Goal: Information Seeking & Learning: Learn about a topic

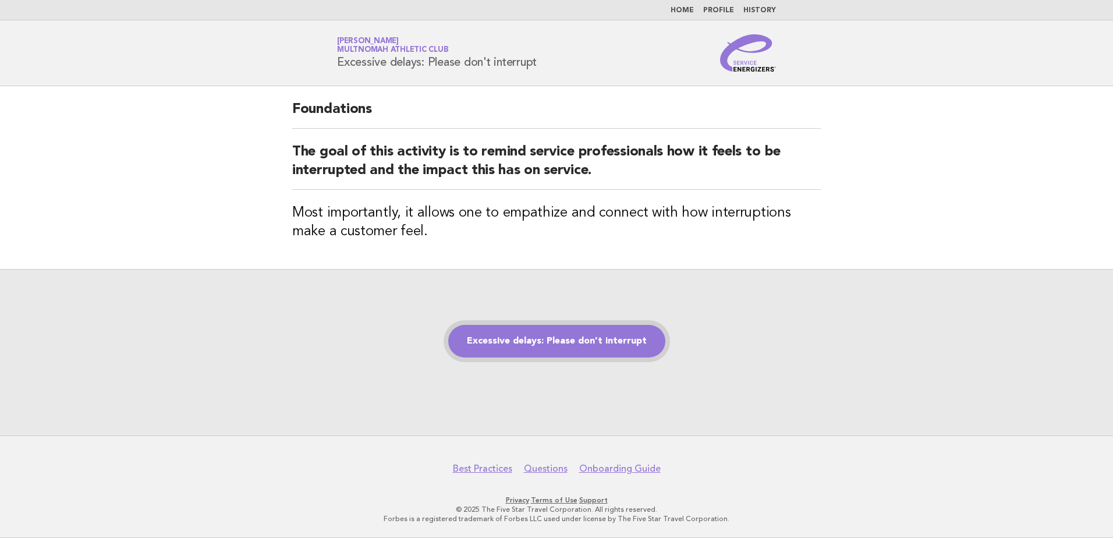
click at [587, 342] on link "Excessive delays: Please don't interrupt" at bounding box center [556, 341] width 217 height 33
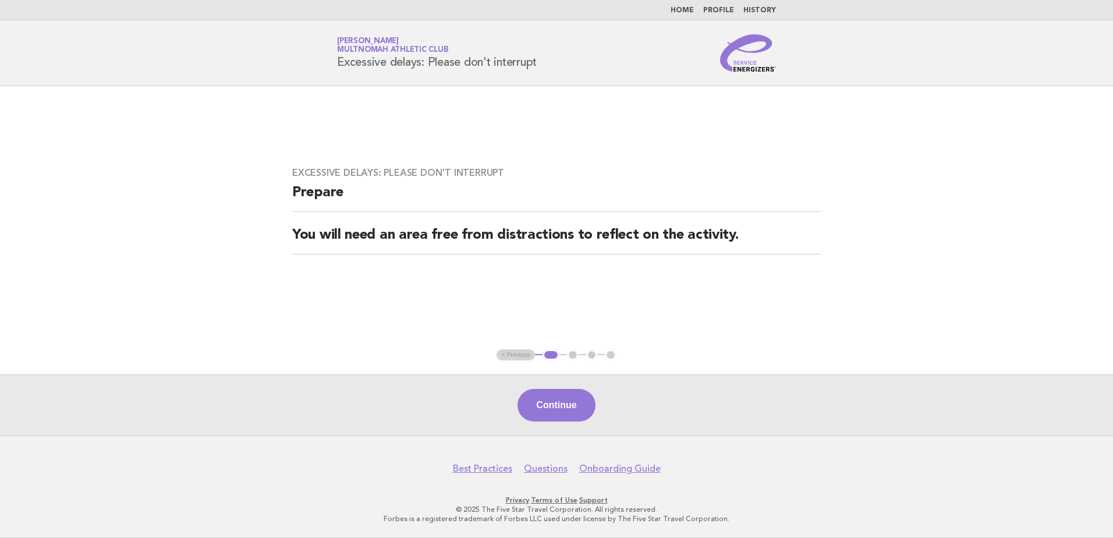
drag, startPoint x: 584, startPoint y: 393, endPoint x: 575, endPoint y: 394, distance: 8.8
click at [576, 394] on button "Continue" at bounding box center [555, 405] width 77 height 33
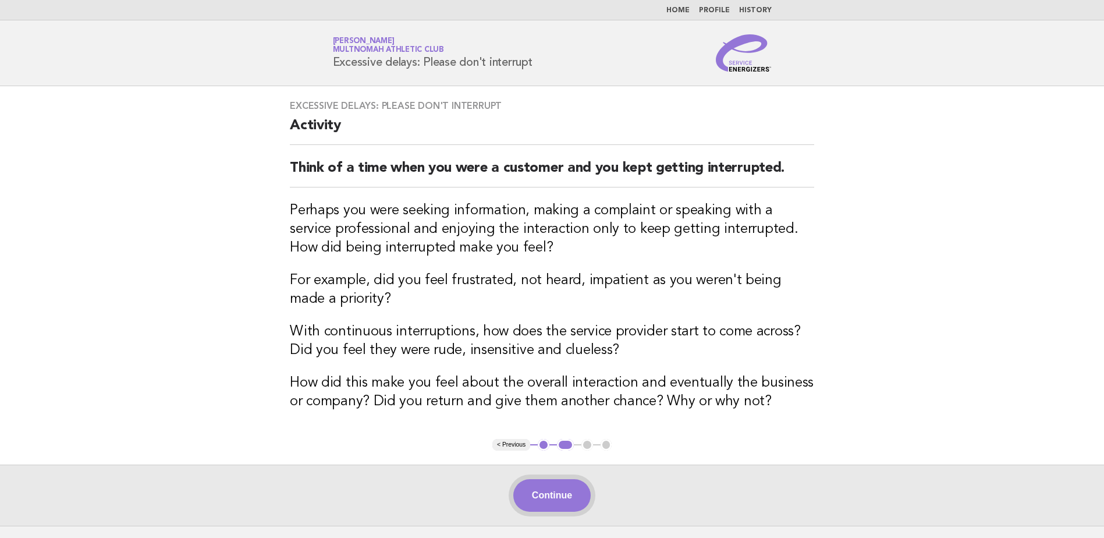
click at [560, 489] on button "Continue" at bounding box center [551, 495] width 77 height 33
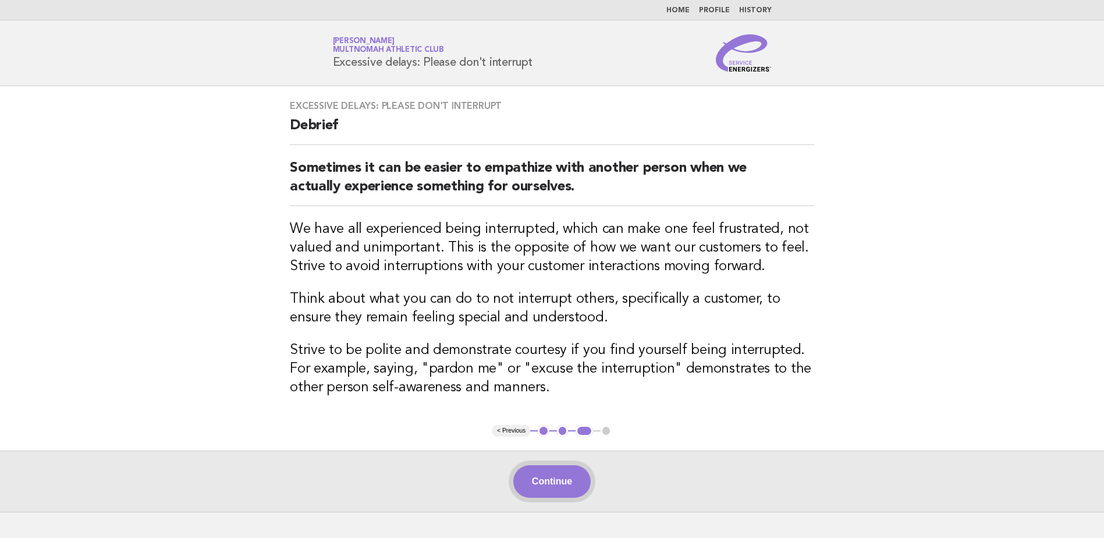
click at [568, 473] on button "Continue" at bounding box center [551, 481] width 77 height 33
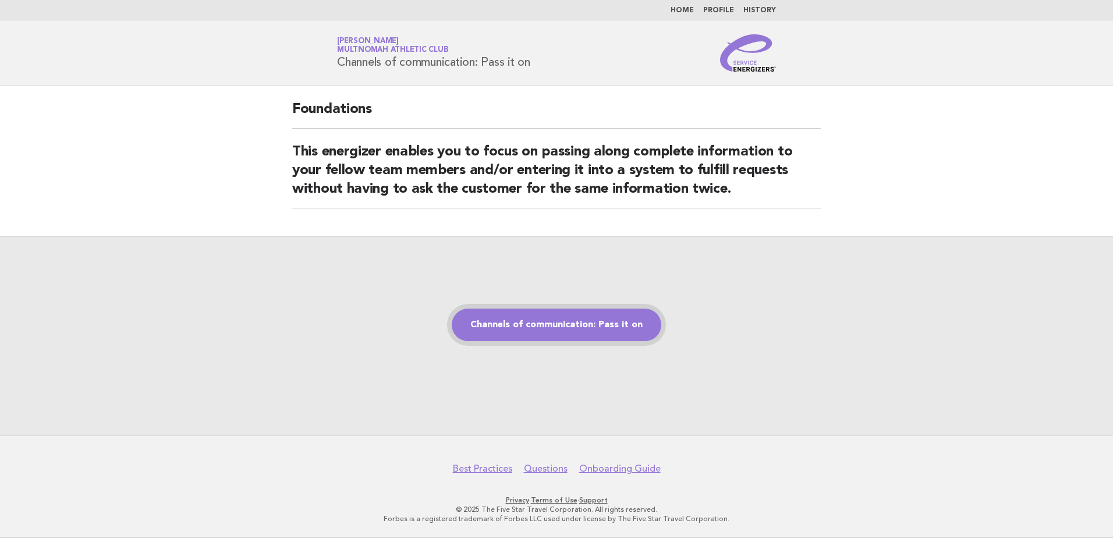
click at [551, 326] on link "Channels of communication: Pass it on" at bounding box center [556, 324] width 209 height 33
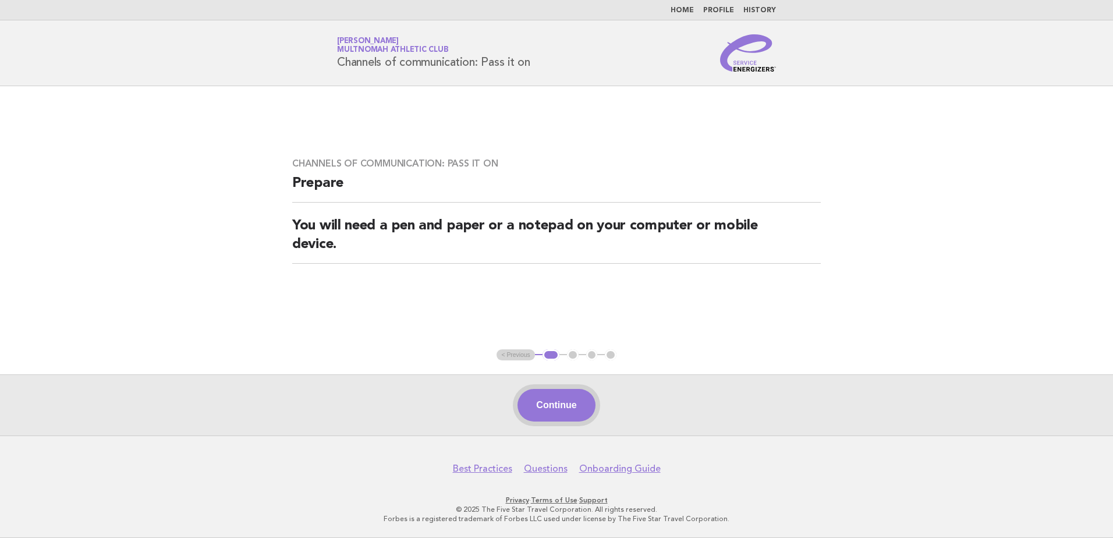
click at [559, 410] on button "Continue" at bounding box center [555, 405] width 77 height 33
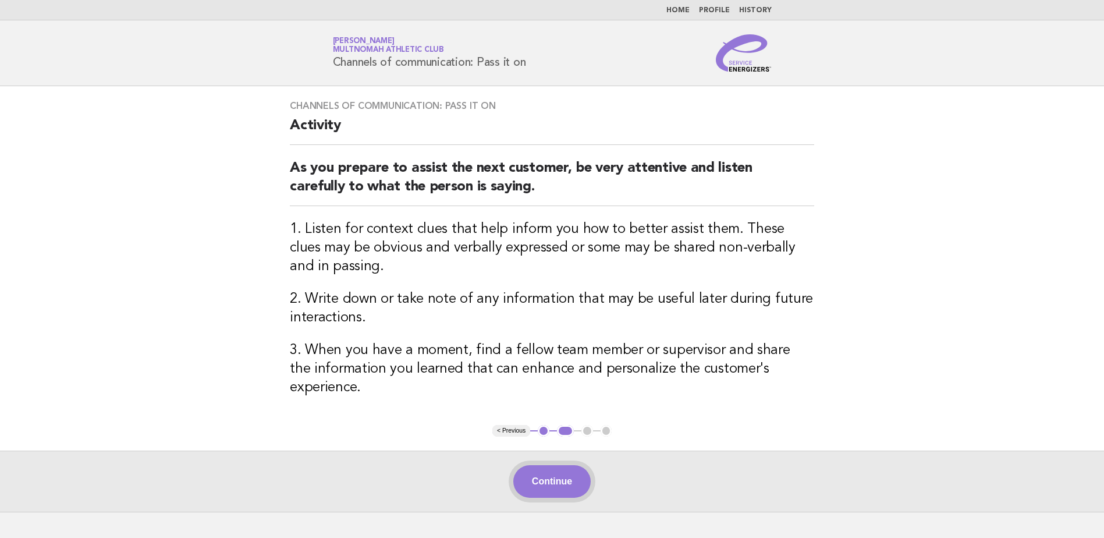
click at [578, 465] on button "Continue" at bounding box center [551, 481] width 77 height 33
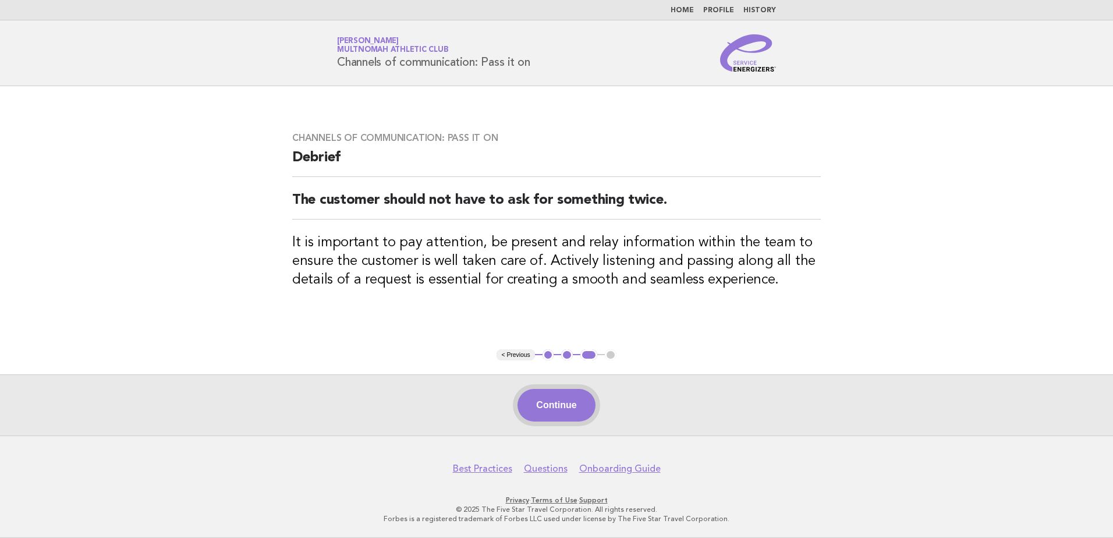
click at [547, 403] on button "Continue" at bounding box center [555, 405] width 77 height 33
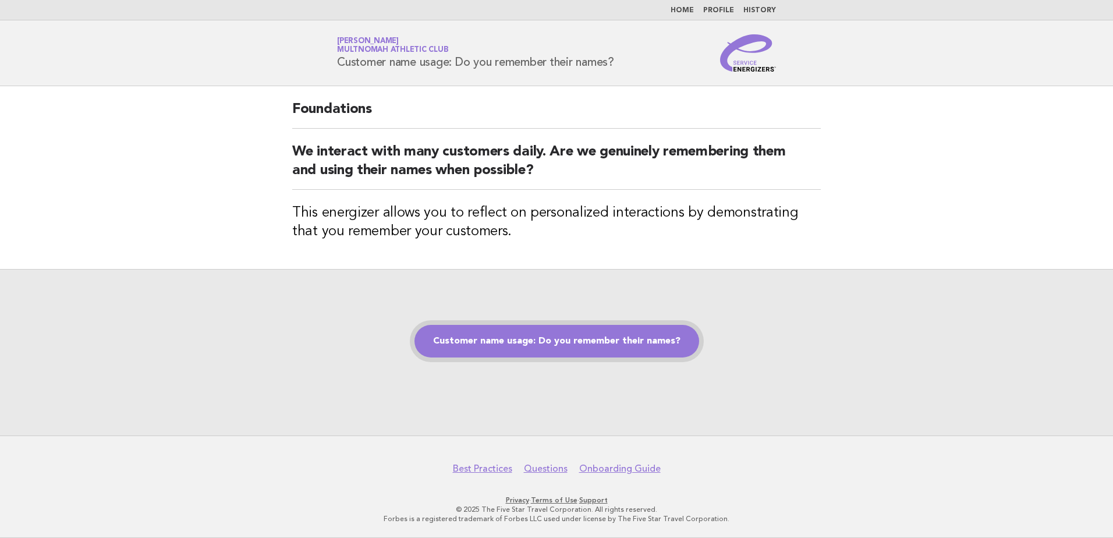
click at [544, 331] on link "Customer name usage: Do you remember their names?" at bounding box center [556, 341] width 285 height 33
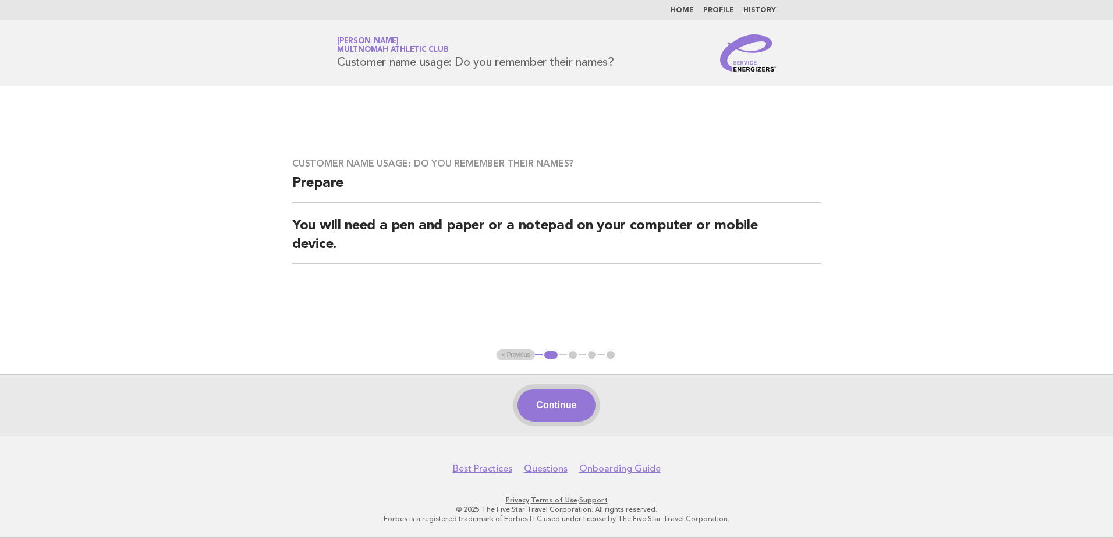
click at [583, 401] on button "Continue" at bounding box center [555, 405] width 77 height 33
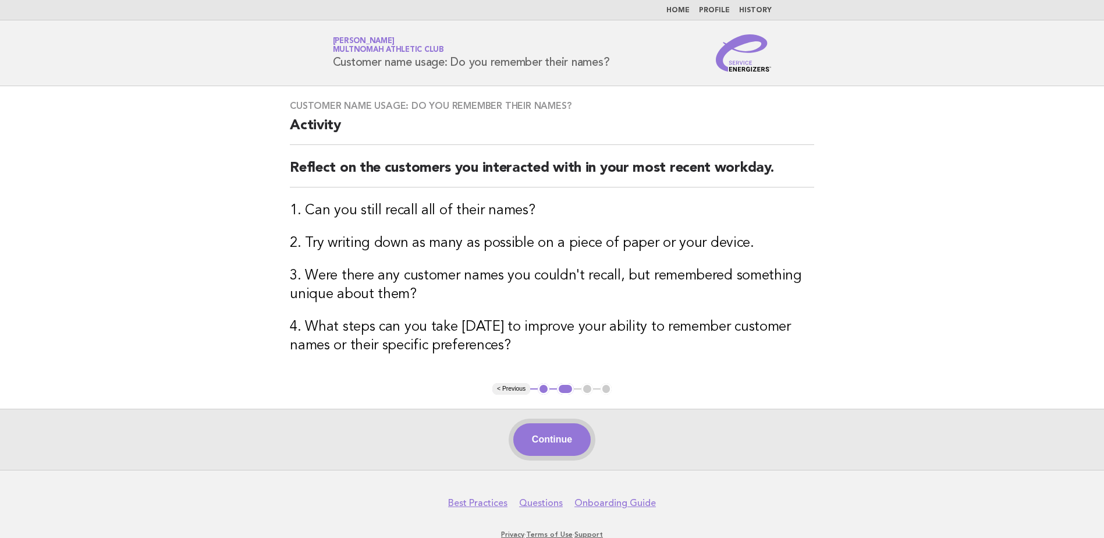
click at [551, 445] on button "Continue" at bounding box center [551, 439] width 77 height 33
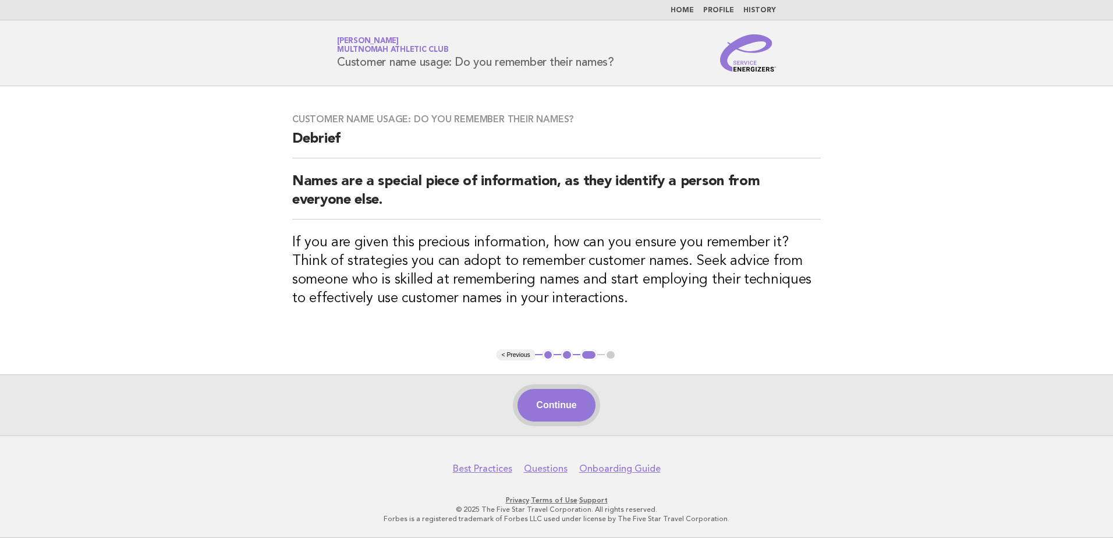
click at [566, 410] on button "Continue" at bounding box center [555, 405] width 77 height 33
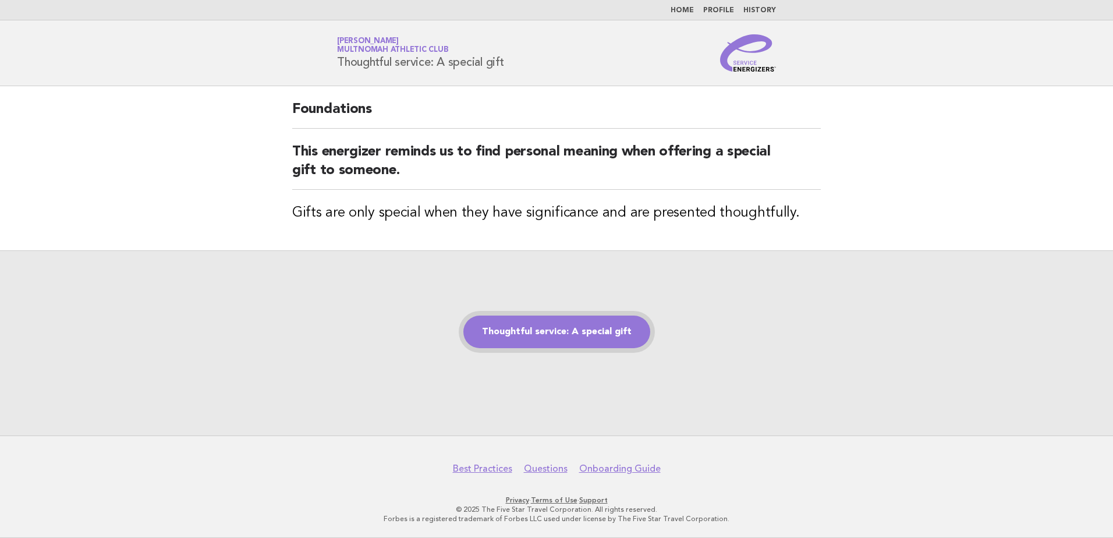
click at [552, 334] on link "Thoughtful service: A special gift" at bounding box center [556, 331] width 187 height 33
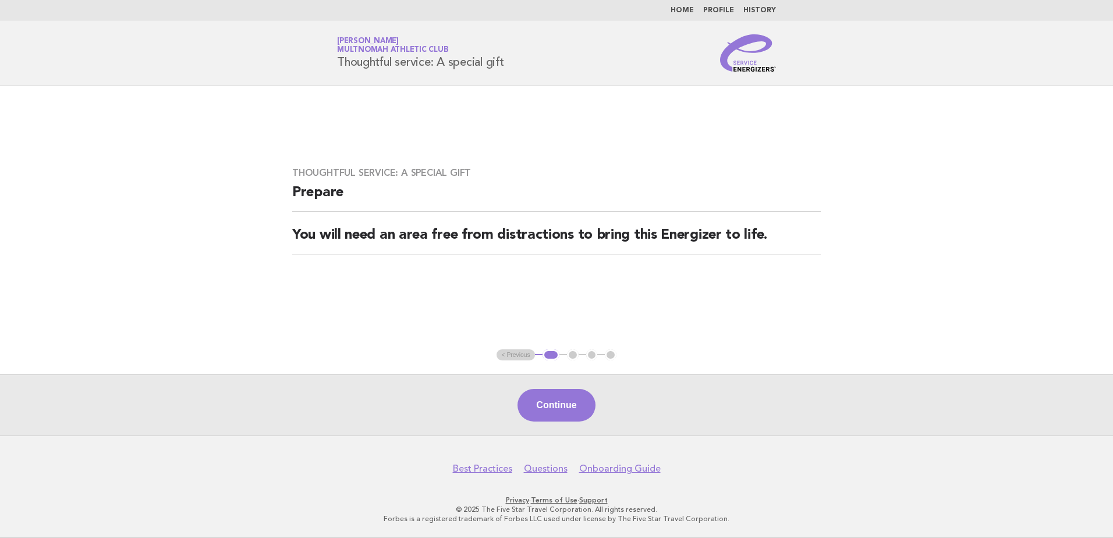
click at [539, 410] on button "Continue" at bounding box center [555, 405] width 77 height 33
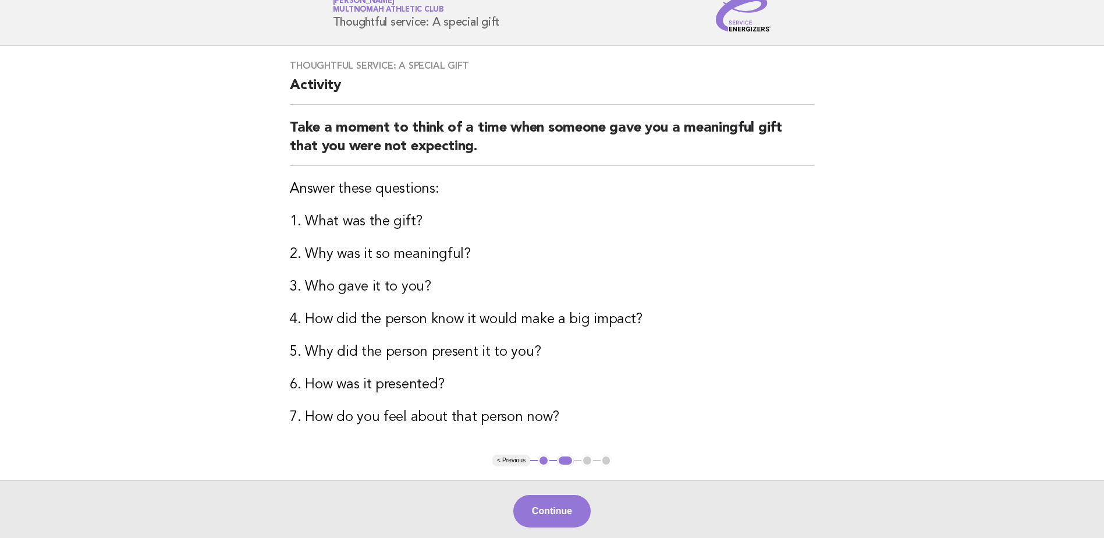
scroll to position [58, 0]
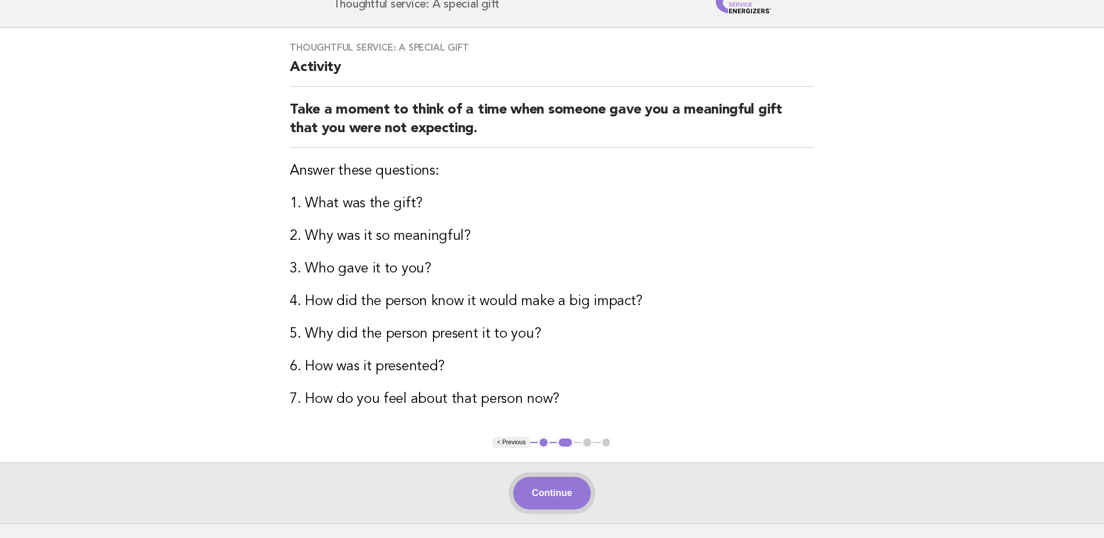
click at [558, 498] on button "Continue" at bounding box center [551, 493] width 77 height 33
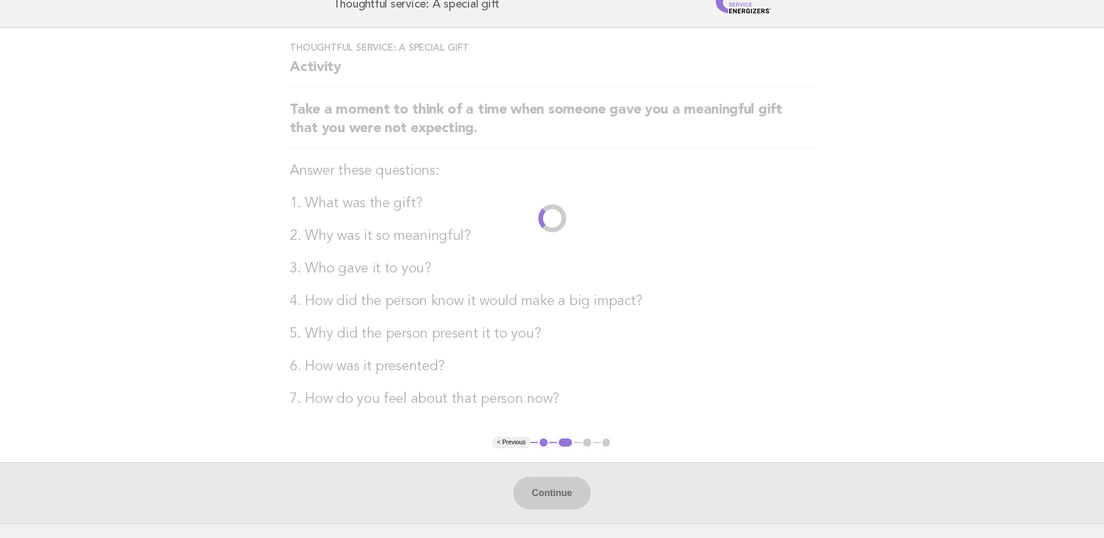
scroll to position [0, 0]
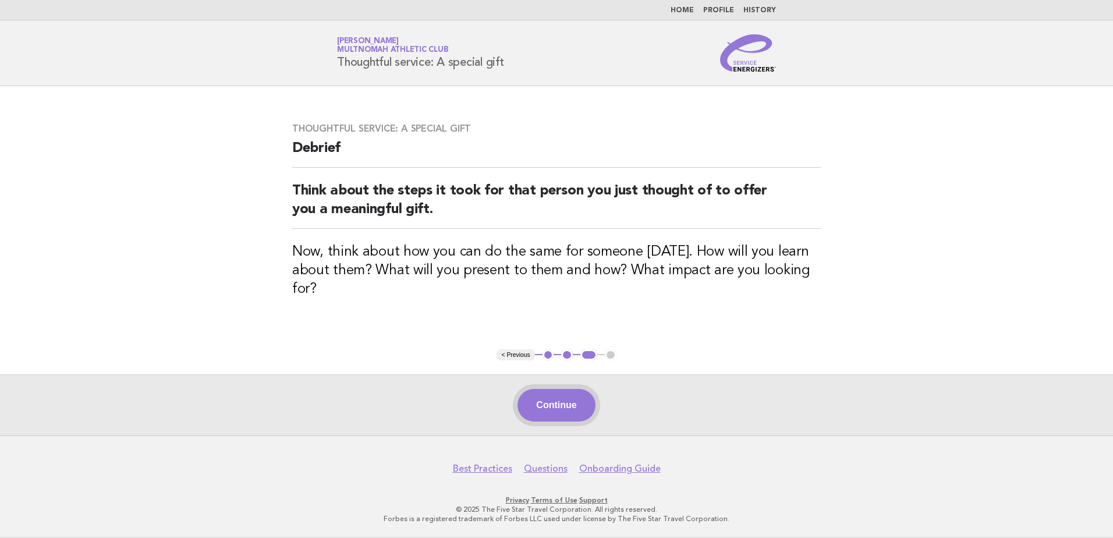
click at [578, 409] on button "Continue" at bounding box center [555, 405] width 77 height 33
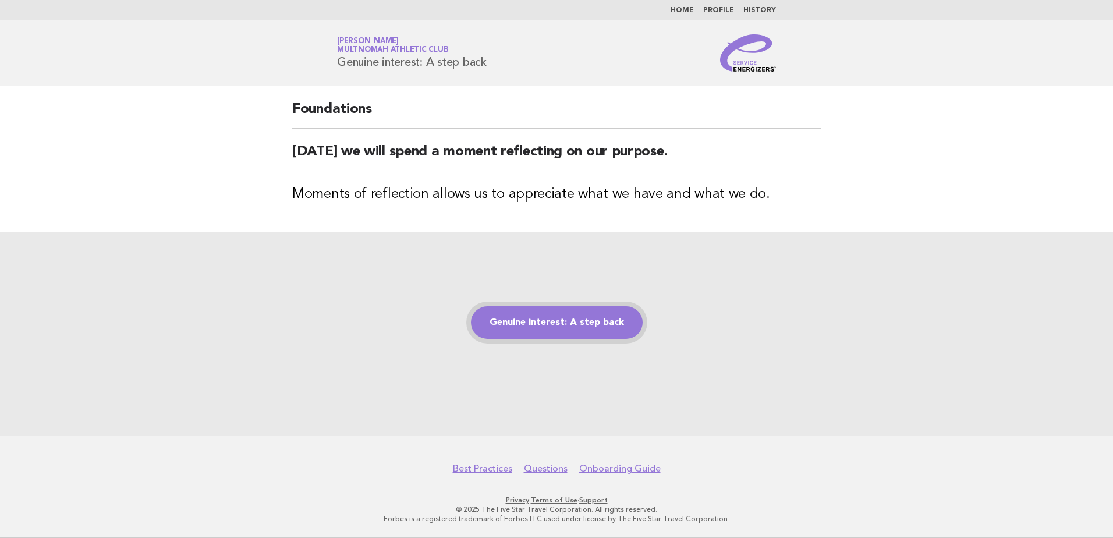
click at [572, 317] on link "Genuine interest: A step back" at bounding box center [557, 322] width 172 height 33
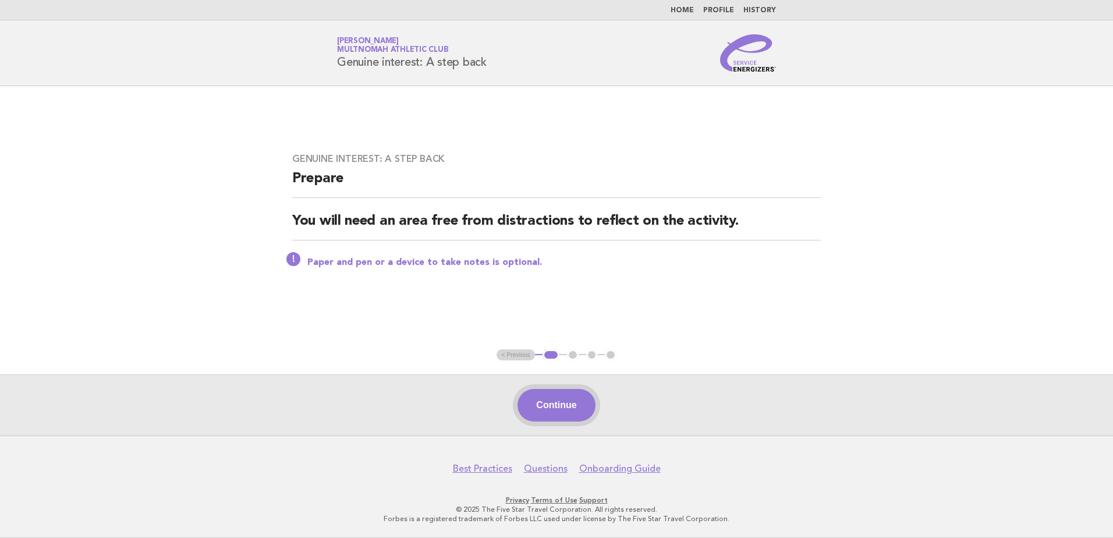
click at [554, 401] on button "Continue" at bounding box center [555, 405] width 77 height 33
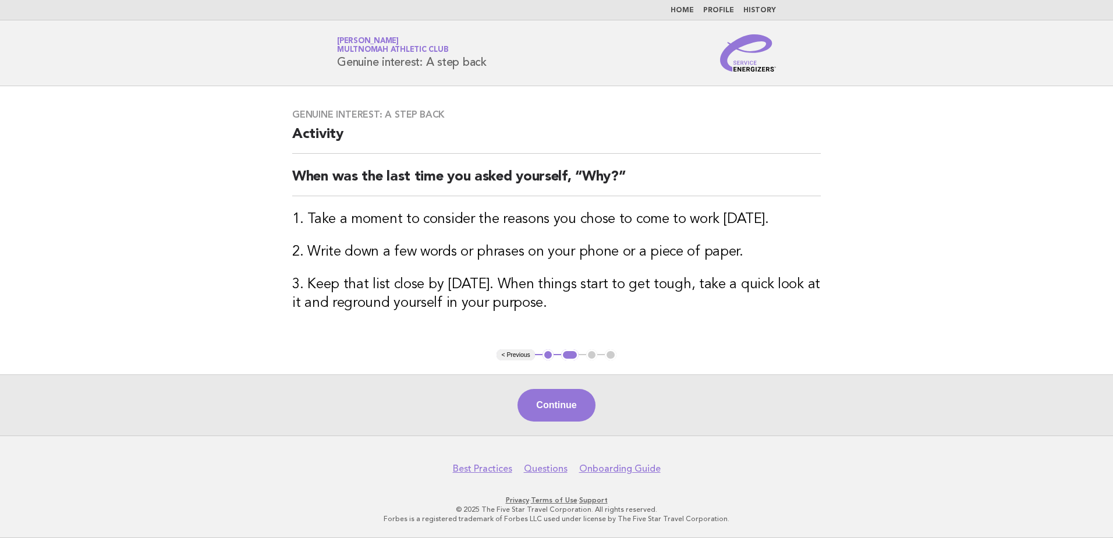
click at [554, 401] on button "Continue" at bounding box center [555, 405] width 77 height 33
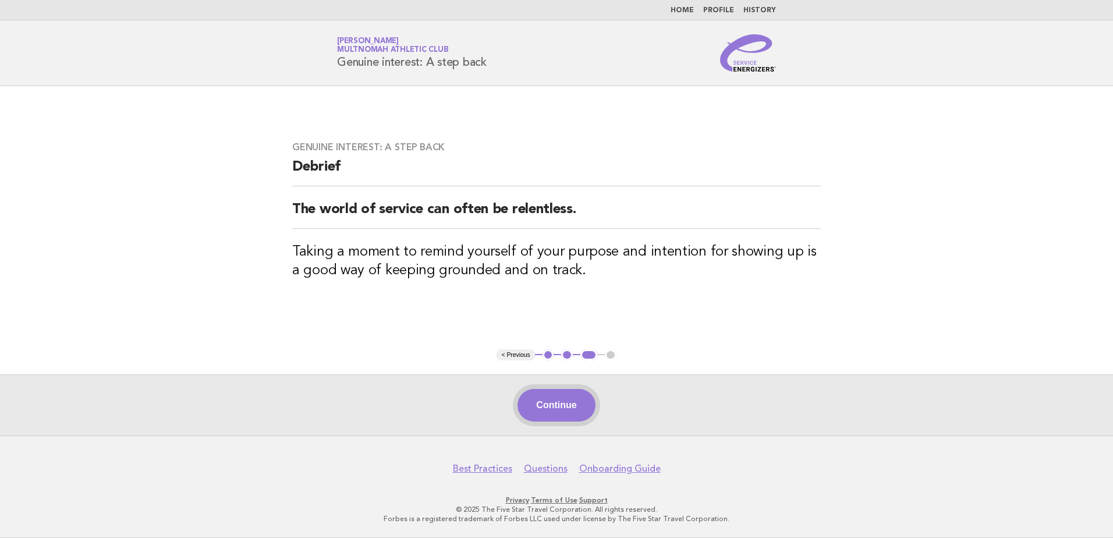
click at [542, 404] on button "Continue" at bounding box center [555, 405] width 77 height 33
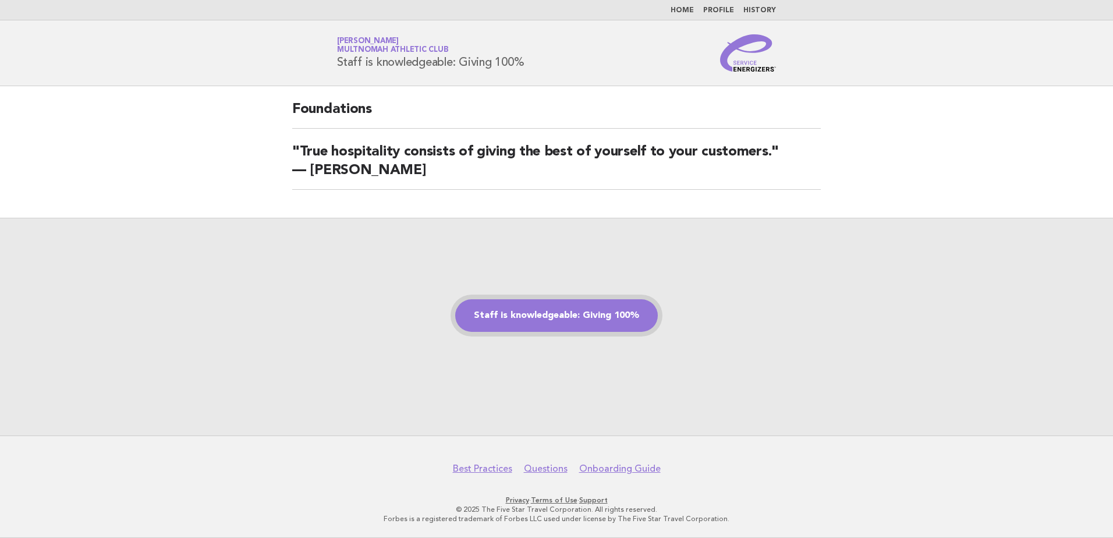
click at [596, 313] on link "Staff is knowledgeable: Giving 100%" at bounding box center [556, 315] width 203 height 33
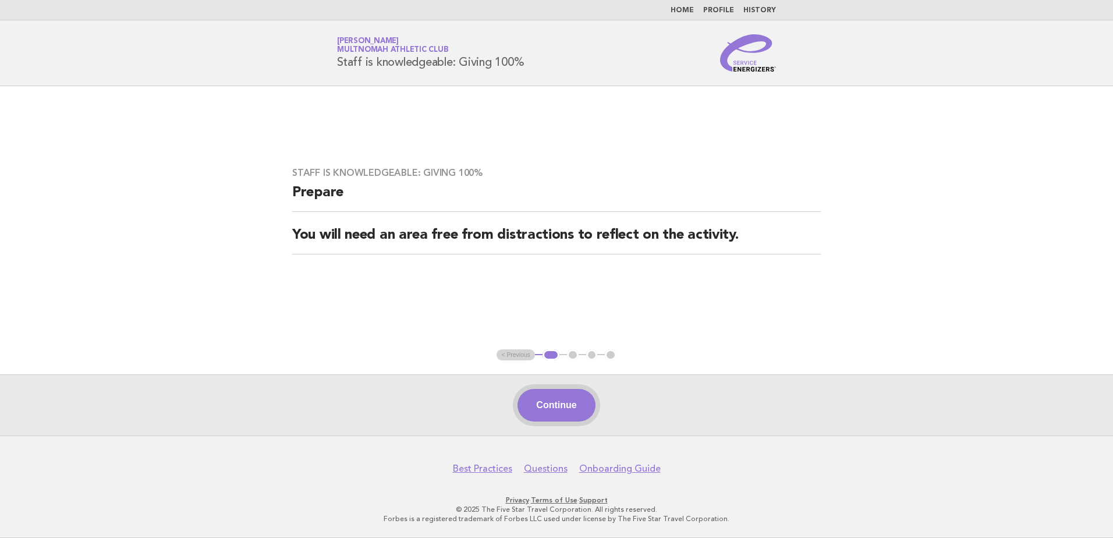
click at [585, 403] on button "Continue" at bounding box center [555, 405] width 77 height 33
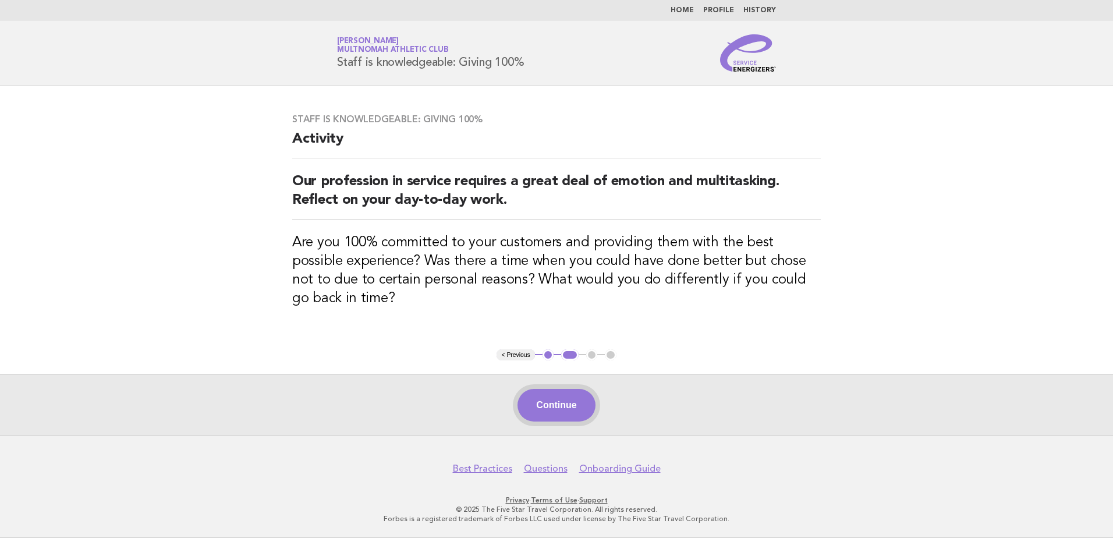
click at [561, 420] on button "Continue" at bounding box center [555, 405] width 77 height 33
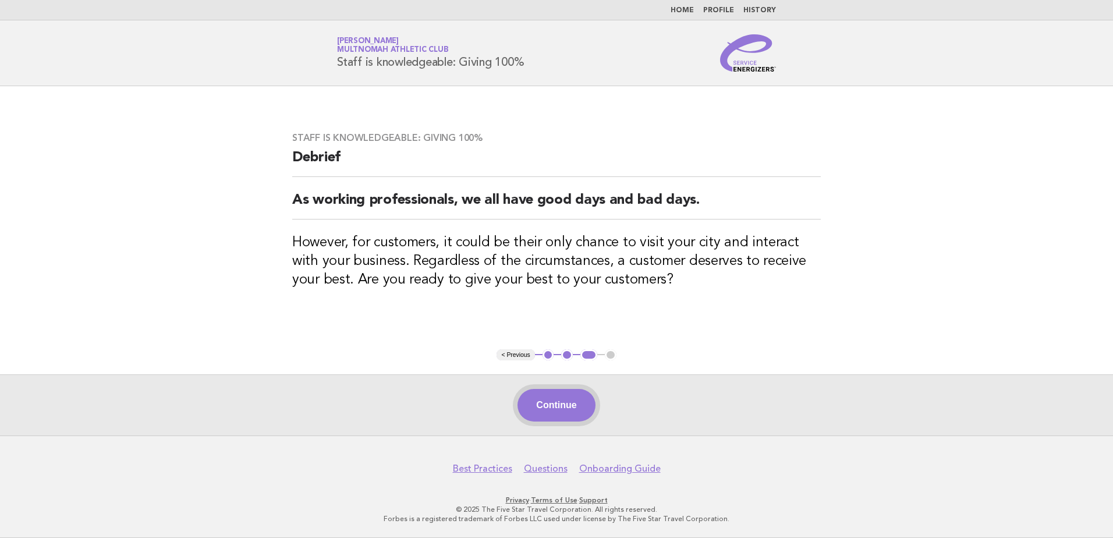
click at [559, 404] on button "Continue" at bounding box center [555, 405] width 77 height 33
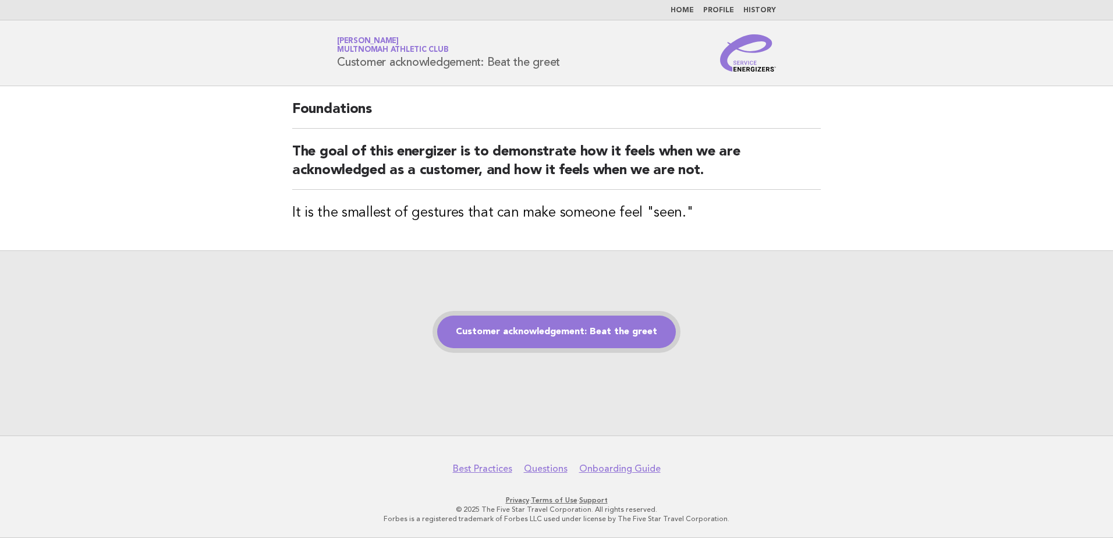
click at [548, 333] on link "Customer acknowledgement: Beat the greet" at bounding box center [556, 331] width 239 height 33
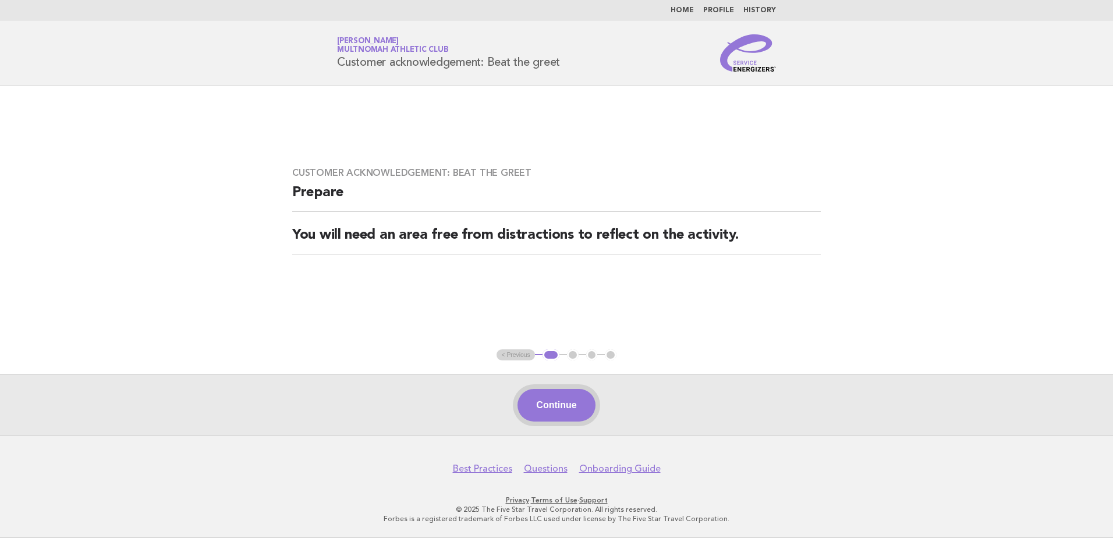
click at [553, 415] on button "Continue" at bounding box center [555, 405] width 77 height 33
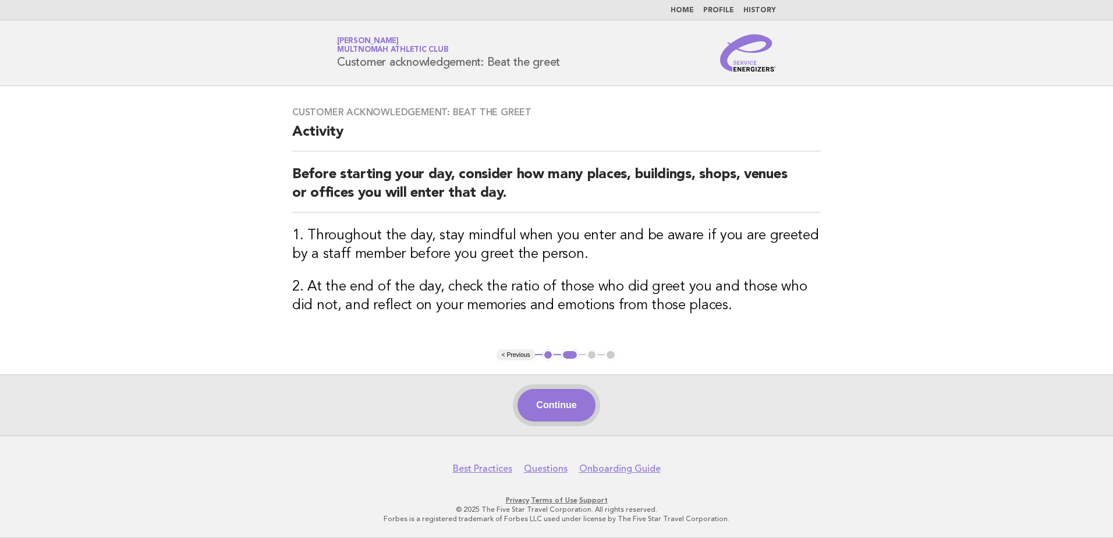
click at [544, 401] on button "Continue" at bounding box center [555, 405] width 77 height 33
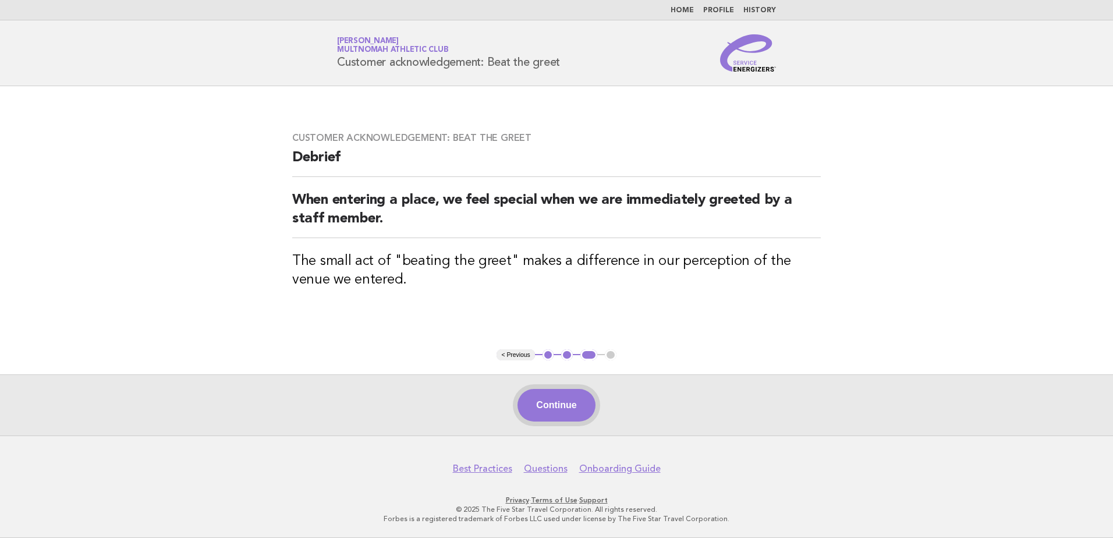
click at [535, 411] on button "Continue" at bounding box center [555, 405] width 77 height 33
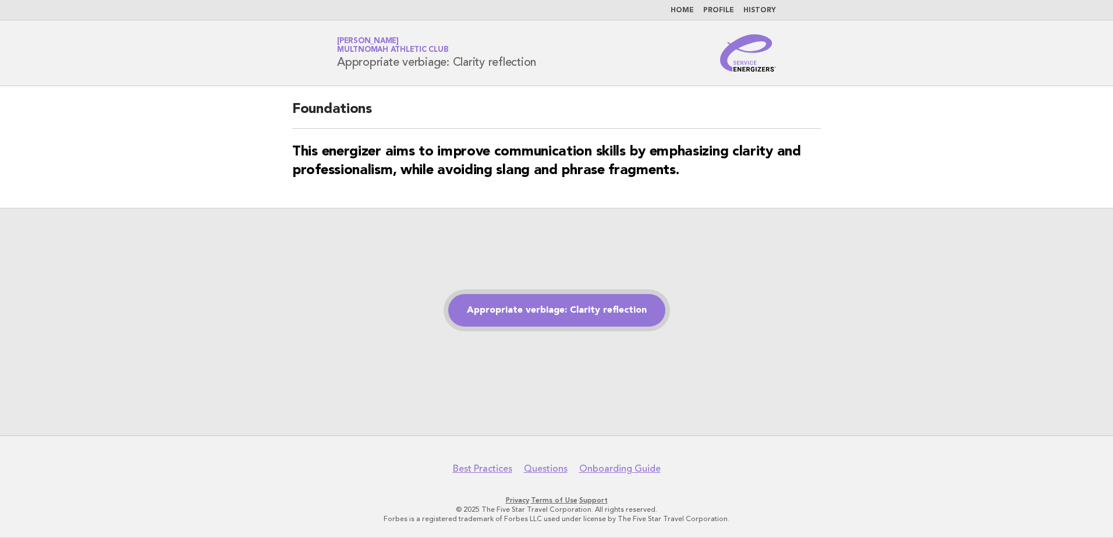
click at [574, 312] on link "Appropriate verbiage: Clarity reflection" at bounding box center [556, 310] width 217 height 33
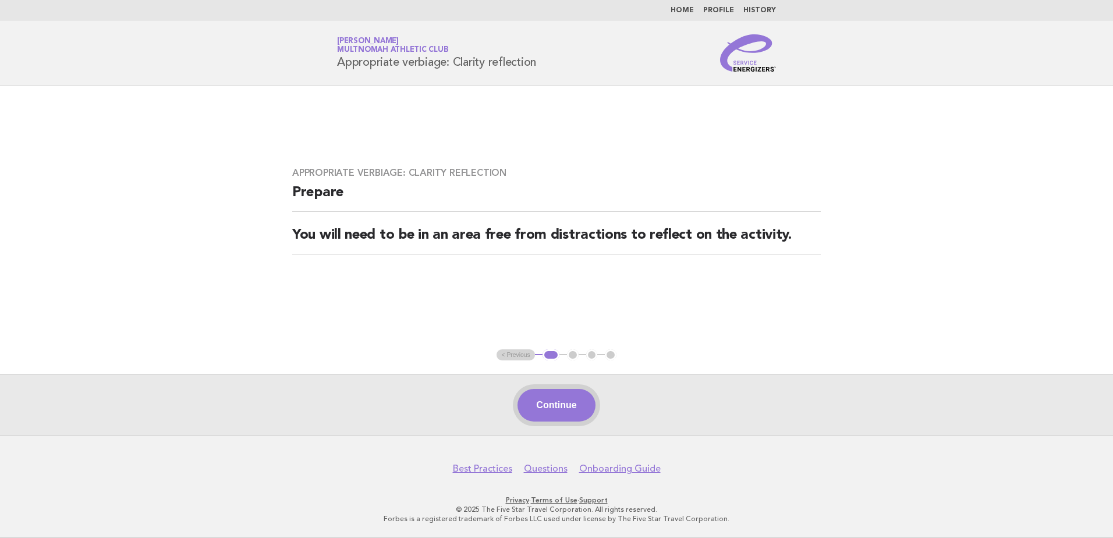
click at [581, 402] on button "Continue" at bounding box center [555, 405] width 77 height 33
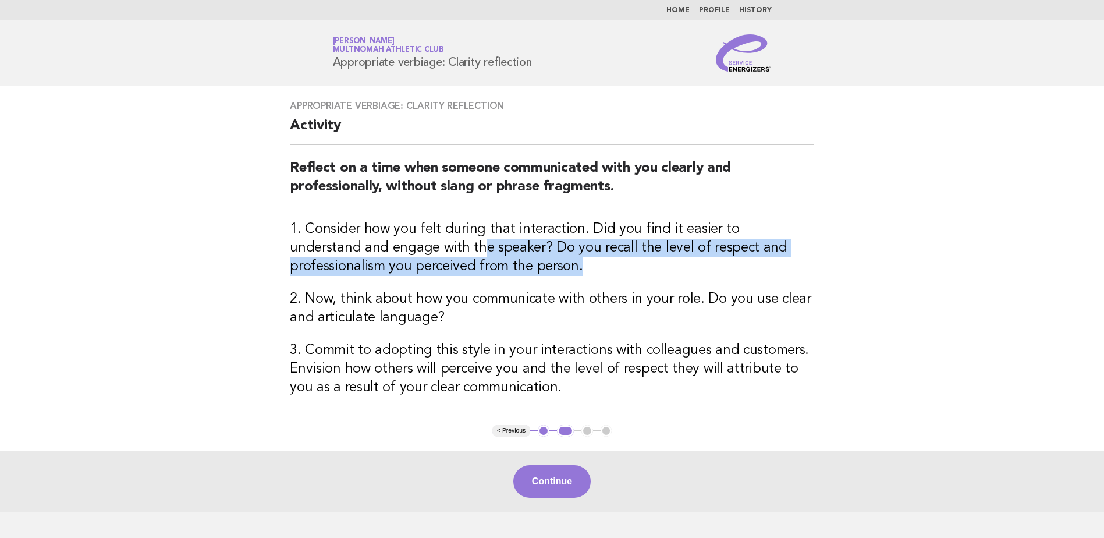
drag, startPoint x: 485, startPoint y: 264, endPoint x: 405, endPoint y: 243, distance: 82.4
click at [405, 243] on h3 "1. Consider how you felt during that interaction. Did you find it easier to und…" at bounding box center [552, 248] width 524 height 56
drag, startPoint x: 405, startPoint y: 243, endPoint x: 500, endPoint y: 258, distance: 96.0
click at [500, 258] on h3 "1. Consider how you felt during that interaction. Did you find it easier to und…" at bounding box center [552, 248] width 524 height 56
